Goal: Information Seeking & Learning: Understand process/instructions

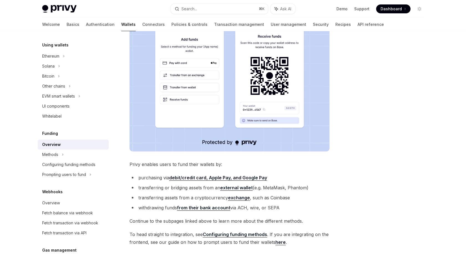
scroll to position [157, 0]
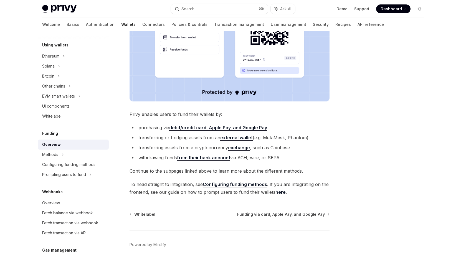
click at [233, 129] on strong "debit/credit card, Apple Pay, and Google Pay" at bounding box center [218, 128] width 98 height 6
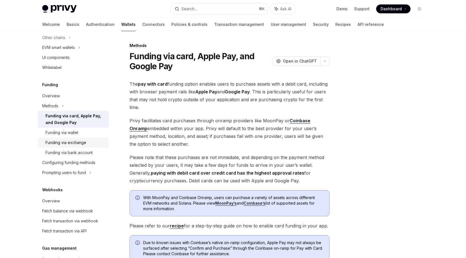
scroll to position [191, 0]
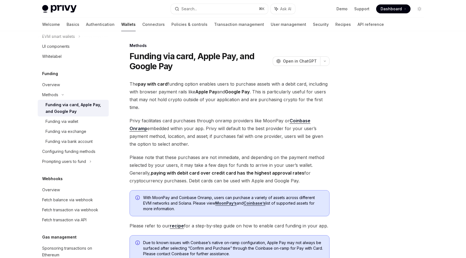
click at [203, 126] on span "Privy facilitates card purchases through onramp providers like MoonPay or Coinb…" at bounding box center [230, 132] width 200 height 31
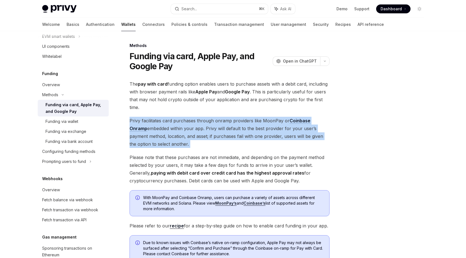
click at [203, 126] on span "Privy facilitates card purchases through onramp providers like MoonPay or Coinb…" at bounding box center [230, 132] width 200 height 31
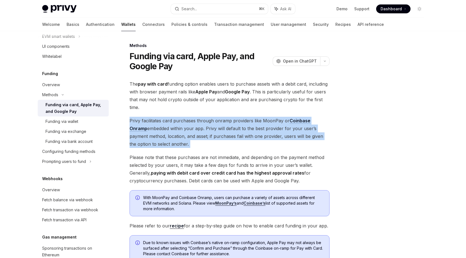
click at [203, 118] on span "Privy facilitates card purchases through onramp providers like MoonPay or Coinb…" at bounding box center [230, 132] width 200 height 31
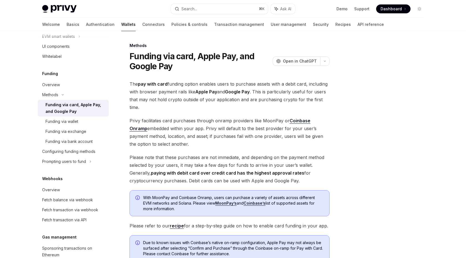
click at [198, 129] on span "Privy facilitates card purchases through onramp providers like MoonPay or Coinb…" at bounding box center [230, 132] width 200 height 31
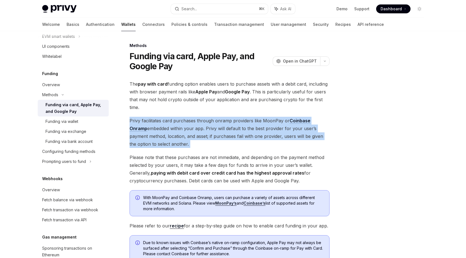
click at [198, 129] on span "Privy facilitates card purchases through onramp providers like MoonPay or Coinb…" at bounding box center [230, 132] width 200 height 31
click at [193, 129] on span "Privy facilitates card purchases through onramp providers like MoonPay or Coinb…" at bounding box center [230, 132] width 200 height 31
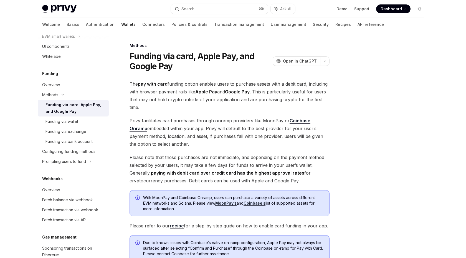
click at [195, 128] on span "Privy facilitates card purchases through onramp providers like MoonPay or Coinb…" at bounding box center [230, 132] width 200 height 31
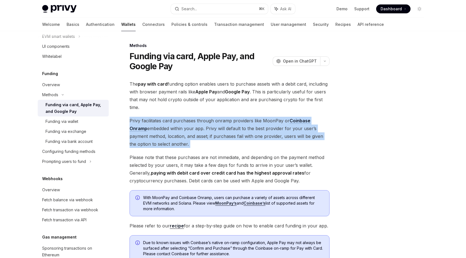
click at [195, 128] on span "Privy facilitates card purchases through onramp providers like MoonPay or Coinb…" at bounding box center [230, 132] width 200 height 31
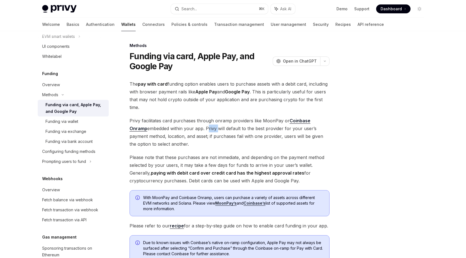
click at [195, 128] on span "Privy facilitates card purchases through onramp providers like MoonPay or Coinb…" at bounding box center [230, 132] width 200 height 31
click at [204, 128] on span "Privy facilitates card purchases through onramp providers like MoonPay or Coinb…" at bounding box center [230, 132] width 200 height 31
click at [217, 128] on span "Privy facilitates card purchases through onramp providers like MoonPay or Coinb…" at bounding box center [230, 132] width 200 height 31
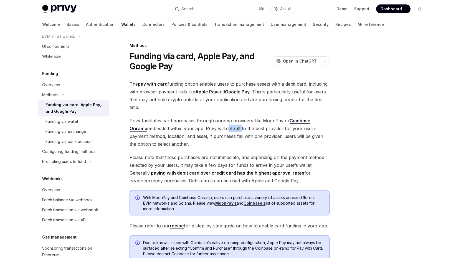
click at [217, 128] on span "Privy facilitates card purchases through onramp providers like MoonPay or Coinb…" at bounding box center [230, 132] width 200 height 31
click at [243, 127] on span "Privy facilitates card purchases through onramp providers like MoonPay or Coinb…" at bounding box center [230, 132] width 200 height 31
click at [245, 127] on span "Privy facilitates card purchases through onramp providers like MoonPay or Coinb…" at bounding box center [230, 132] width 200 height 31
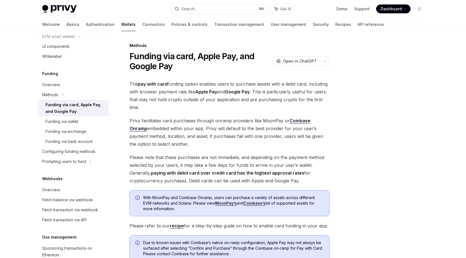
click at [258, 128] on span "Privy facilitates card purchases through onramp providers like MoonPay or Coinb…" at bounding box center [230, 132] width 200 height 31
click at [243, 129] on span "Privy facilitates card purchases through onramp providers like MoonPay or Coinb…" at bounding box center [230, 132] width 200 height 31
click at [218, 129] on span "Privy facilitates card purchases through onramp providers like MoonPay or Coinb…" at bounding box center [230, 132] width 200 height 31
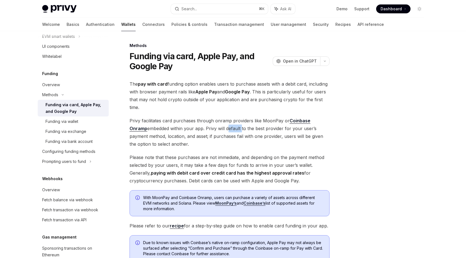
click at [218, 129] on span "Privy facilitates card purchases through onramp providers like MoonPay or Coinb…" at bounding box center [230, 132] width 200 height 31
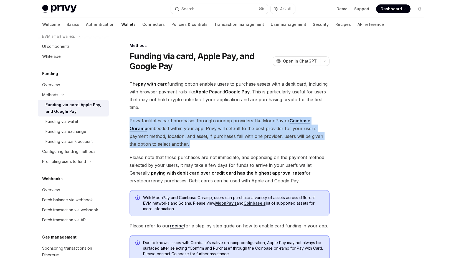
click at [218, 129] on span "Privy facilitates card purchases through onramp providers like MoonPay or Coinb…" at bounding box center [230, 132] width 200 height 31
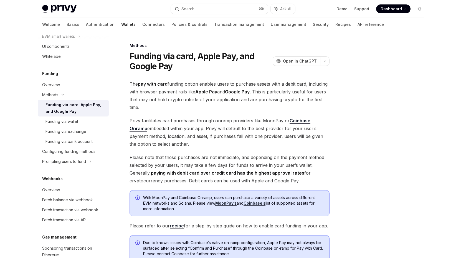
click at [218, 129] on span "Privy facilitates card purchases through onramp providers like MoonPay or Coinb…" at bounding box center [230, 132] width 200 height 31
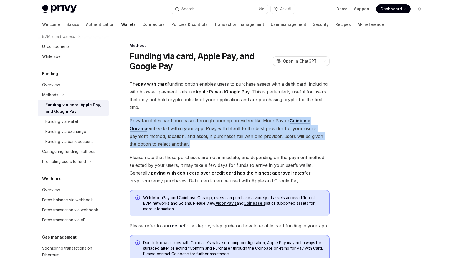
click at [218, 129] on span "Privy facilitates card purchases through onramp providers like MoonPay or Coinb…" at bounding box center [230, 132] width 200 height 31
click at [219, 129] on span "Privy facilitates card purchases through onramp providers like MoonPay or Coinb…" at bounding box center [230, 132] width 200 height 31
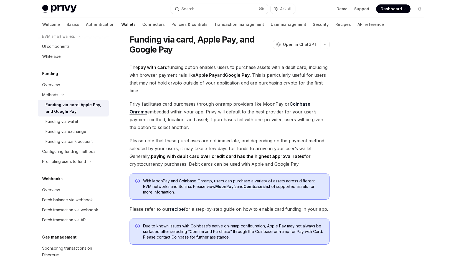
scroll to position [0, 0]
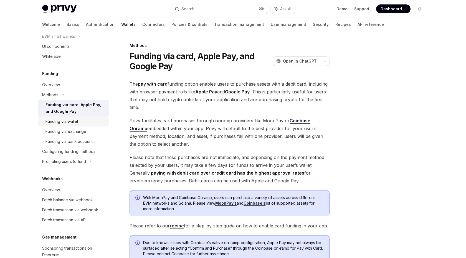
click at [62, 125] on link "Funding via wallet" at bounding box center [73, 121] width 71 height 10
type textarea "*"
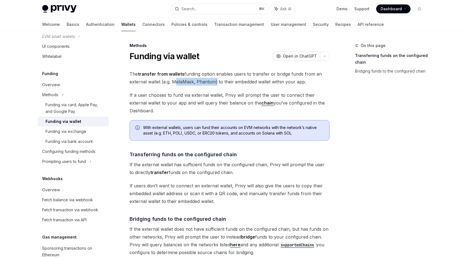
drag, startPoint x: 173, startPoint y: 82, endPoint x: 214, endPoint y: 82, distance: 41.4
click at [214, 82] on span "The transfer from wallets funding option enables users to transfer or bridge fu…" at bounding box center [230, 78] width 200 height 16
